Goal: Browse casually: Explore the website without a specific task or goal

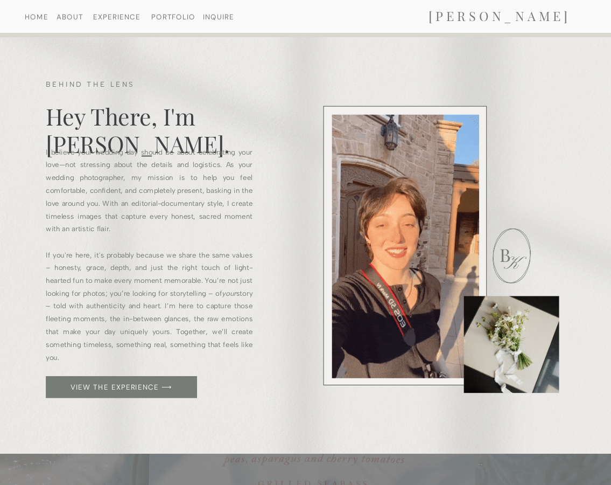
click at [42, 17] on nav "HOME" at bounding box center [36, 16] width 52 height 6
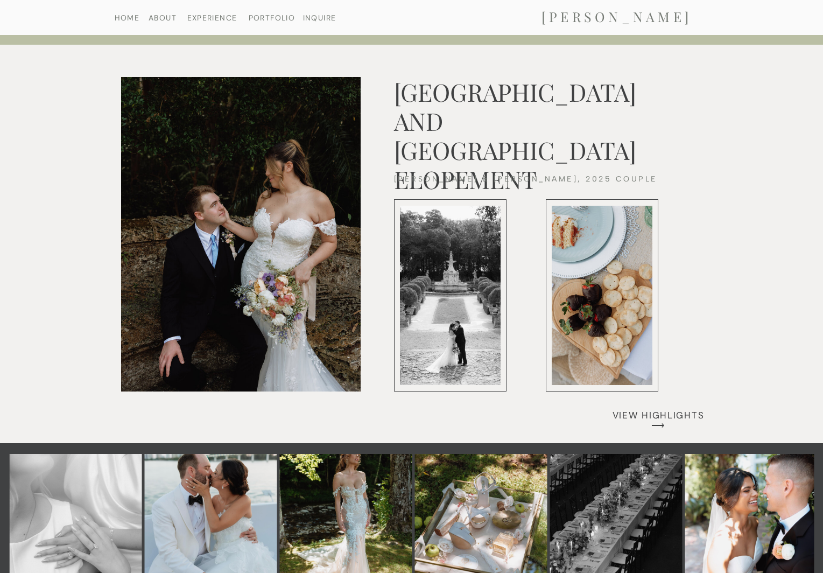
scroll to position [4269, 0]
click at [290, 211] on div at bounding box center [241, 235] width 240 height 314
click at [420, 299] on div at bounding box center [450, 295] width 101 height 179
click at [554, 307] on div at bounding box center [602, 295] width 101 height 179
click at [663, 417] on nav "VIEW HIGHLIGHTS ⟶" at bounding box center [659, 415] width 108 height 8
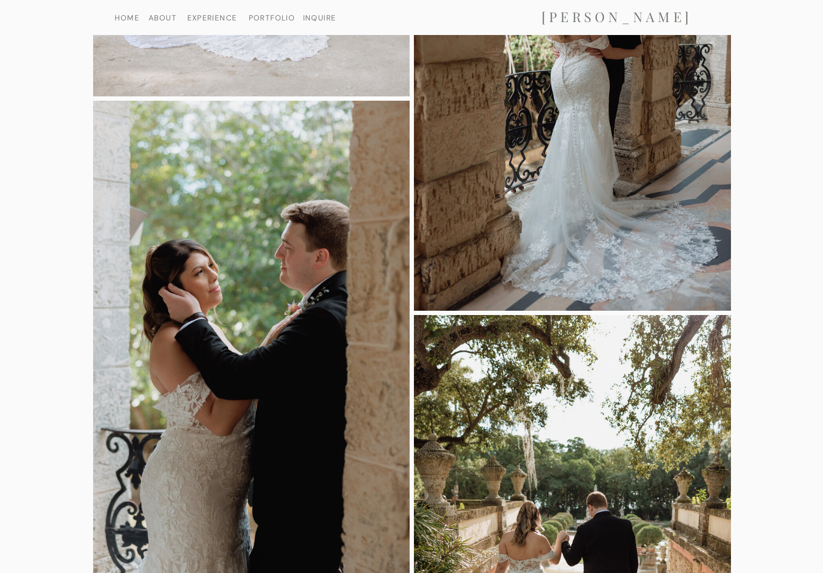
scroll to position [8339, 0]
